Goal: Navigation & Orientation: Find specific page/section

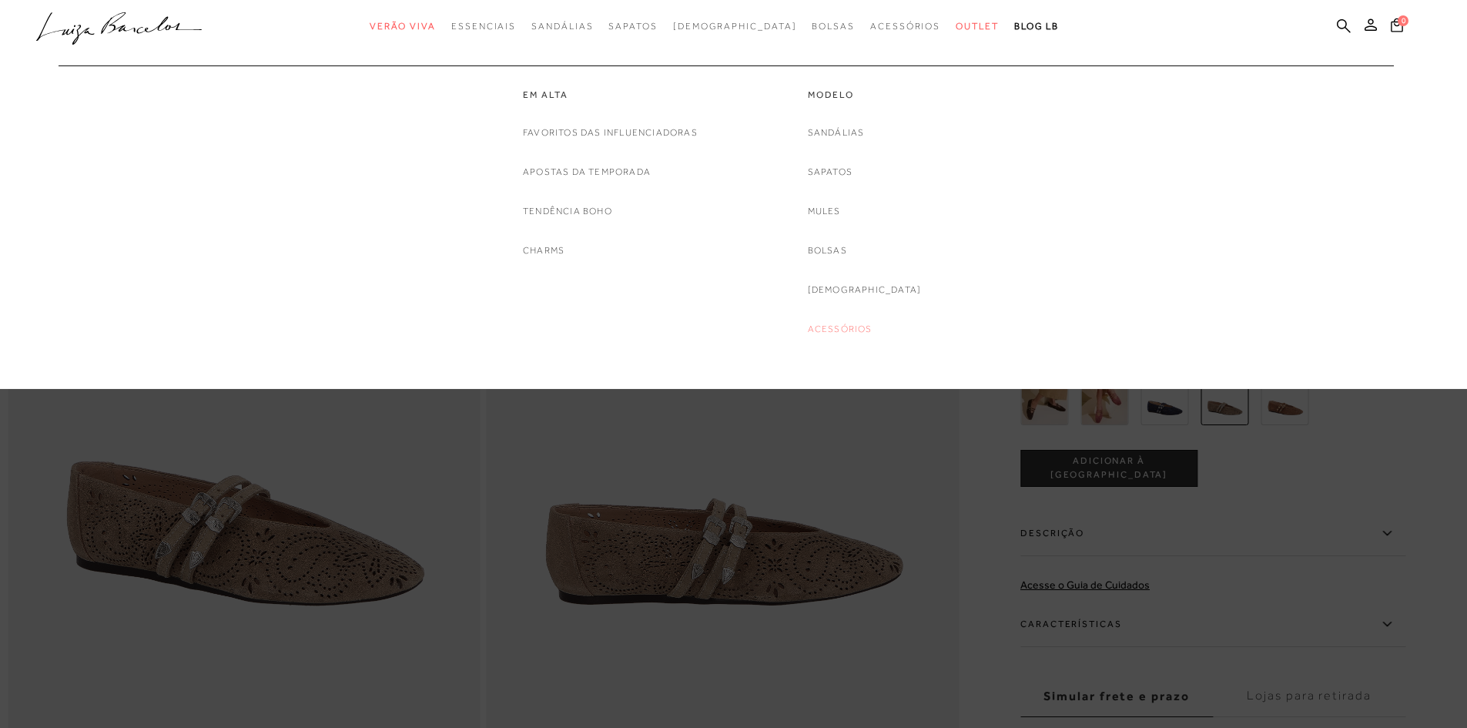
click at [872, 332] on link "Acessórios" at bounding box center [840, 329] width 65 height 16
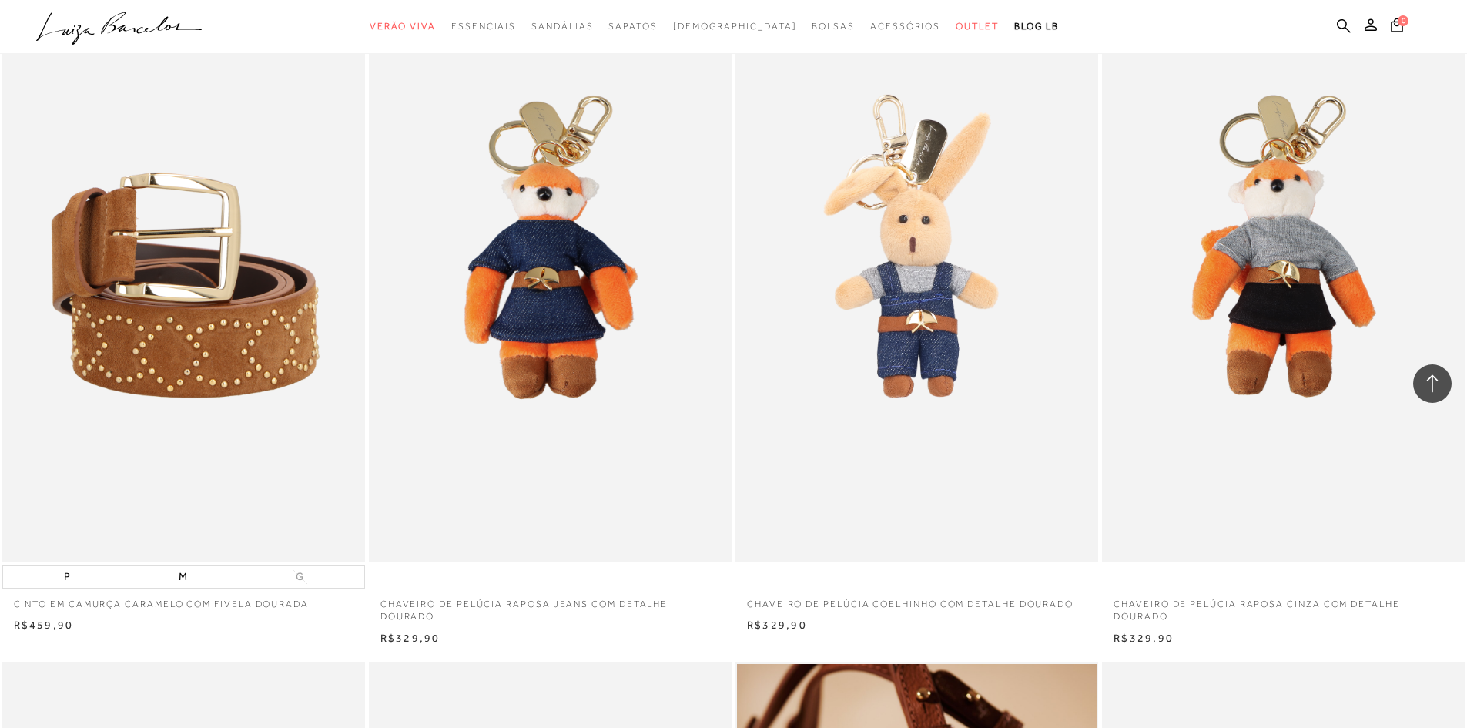
scroll to position [1377, 0]
